Goal: Information Seeking & Learning: Learn about a topic

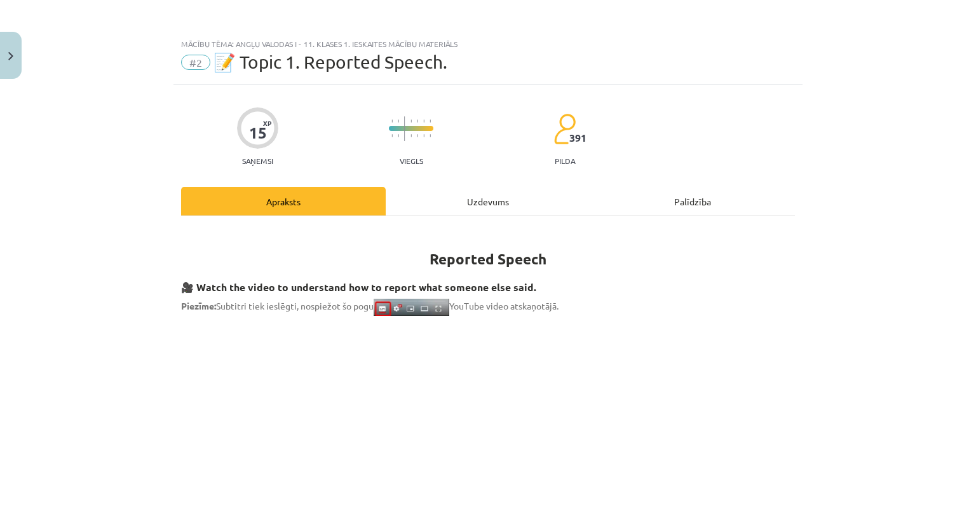
scroll to position [699, 0]
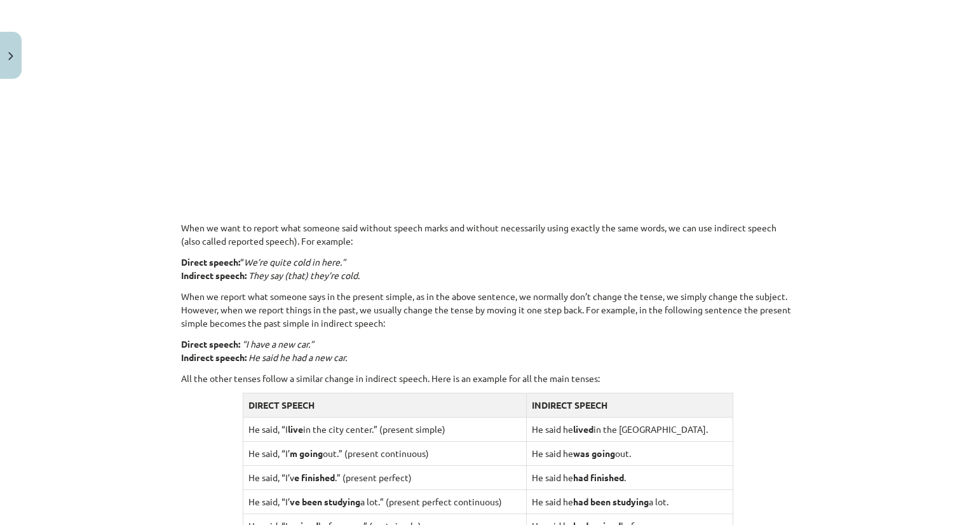
click at [460, 252] on div "Reported Speech 🎥 Watch the video to understand how to report what someone else…" at bounding box center [488, 173] width 614 height 1291
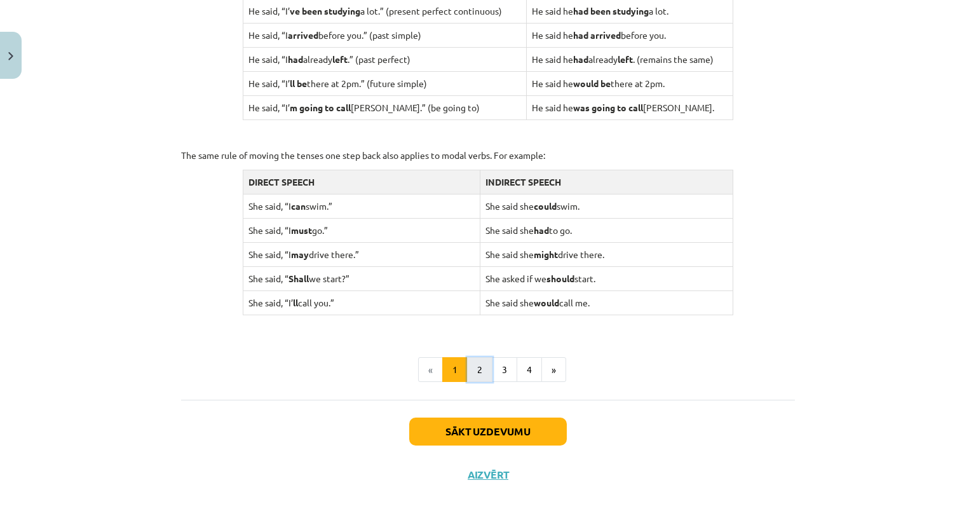
click at [483, 367] on button "2" at bounding box center [479, 369] width 25 height 25
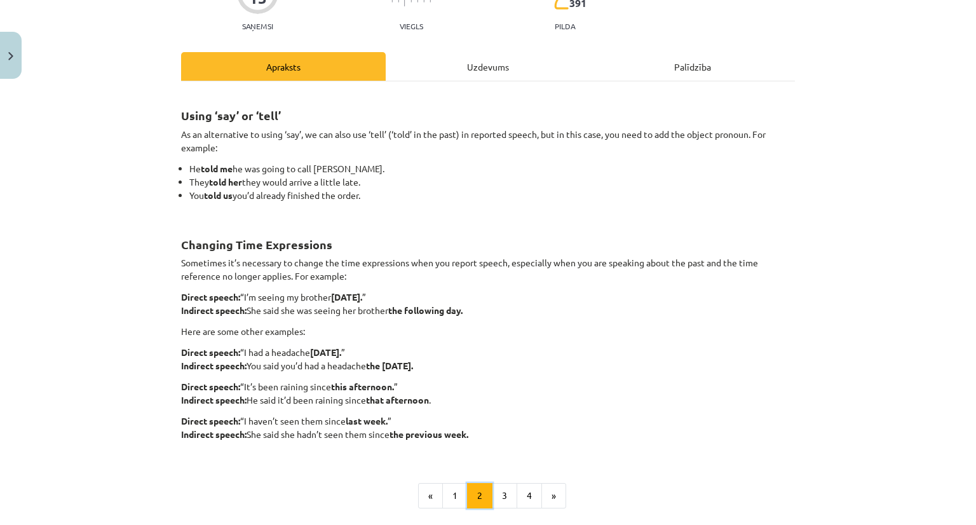
scroll to position [0, 0]
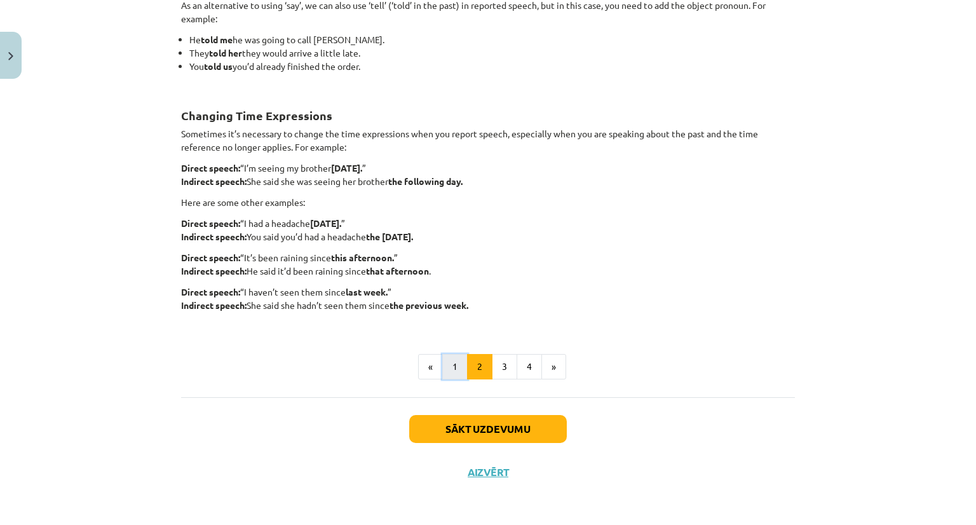
click at [452, 372] on button "1" at bounding box center [454, 366] width 25 height 25
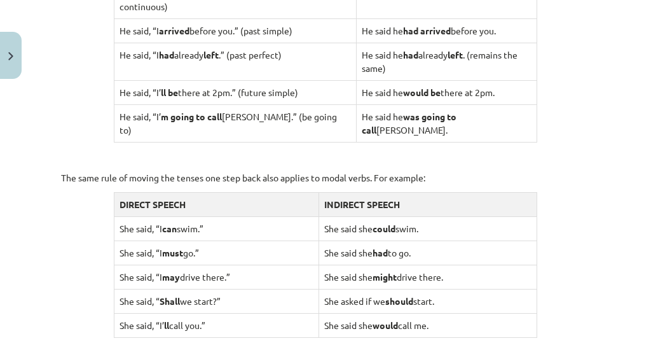
scroll to position [1226, 0]
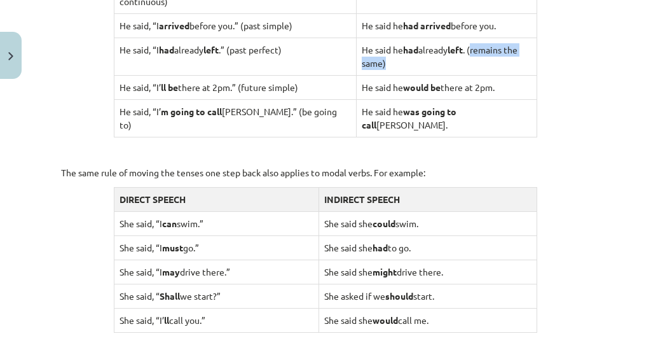
drag, startPoint x: 472, startPoint y: 32, endPoint x: 475, endPoint y: 48, distance: 15.6
click at [475, 48] on td "He said he had already left . (remains the same)" at bounding box center [446, 57] width 181 height 38
copy td "remains the same)"
click at [434, 106] on strong "was going to call" at bounding box center [409, 118] width 95 height 25
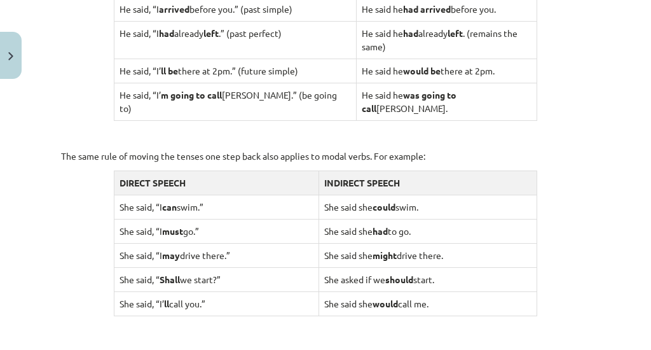
scroll to position [1268, 0]
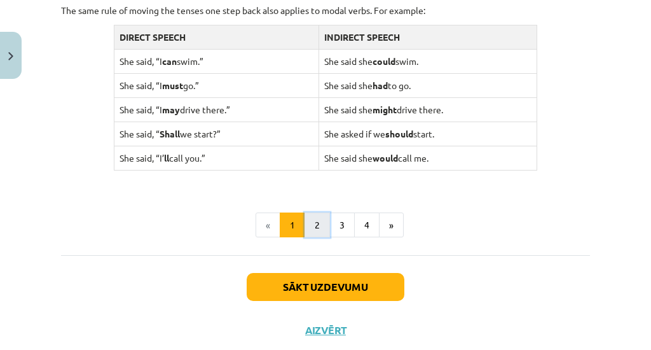
click at [313, 212] on button "2" at bounding box center [316, 224] width 25 height 25
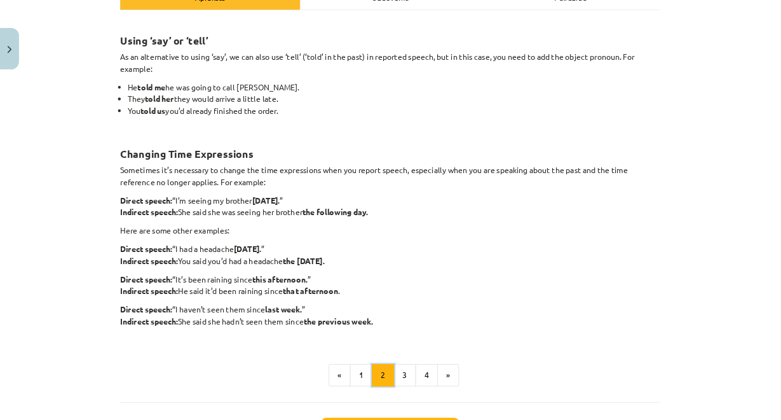
scroll to position [205, 0]
